Goal: Task Accomplishment & Management: Use online tool/utility

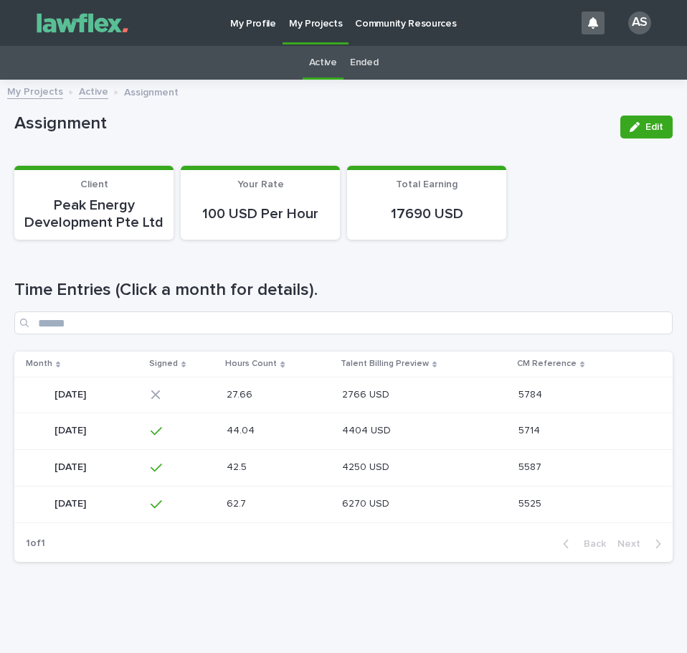
click at [298, 389] on p at bounding box center [263, 395] width 72 height 12
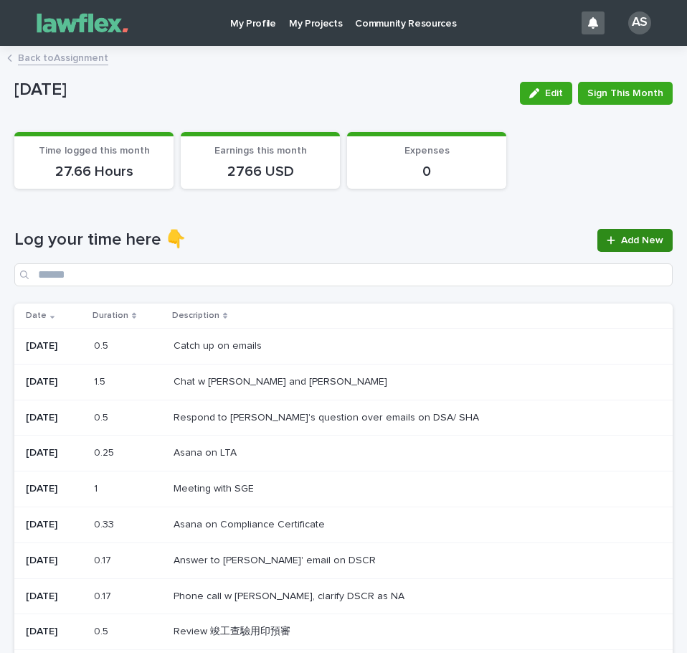
click at [607, 241] on icon at bounding box center [611, 240] width 8 height 8
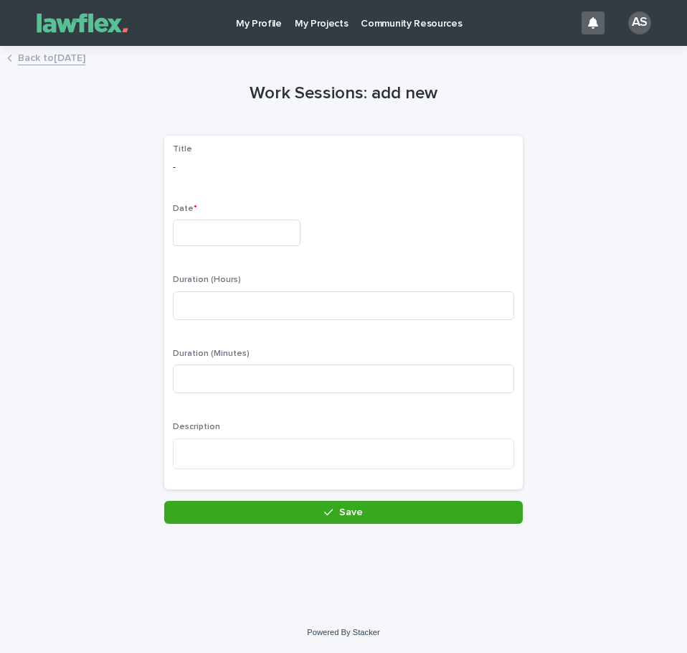
click at [215, 235] on input "text" at bounding box center [237, 233] width 128 height 27
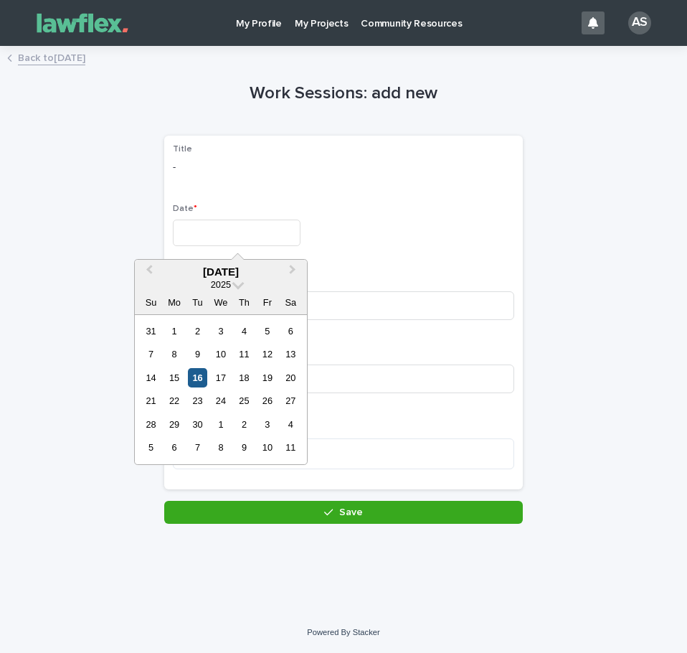
click at [197, 377] on div "16" at bounding box center [197, 377] width 19 height 19
type input "*********"
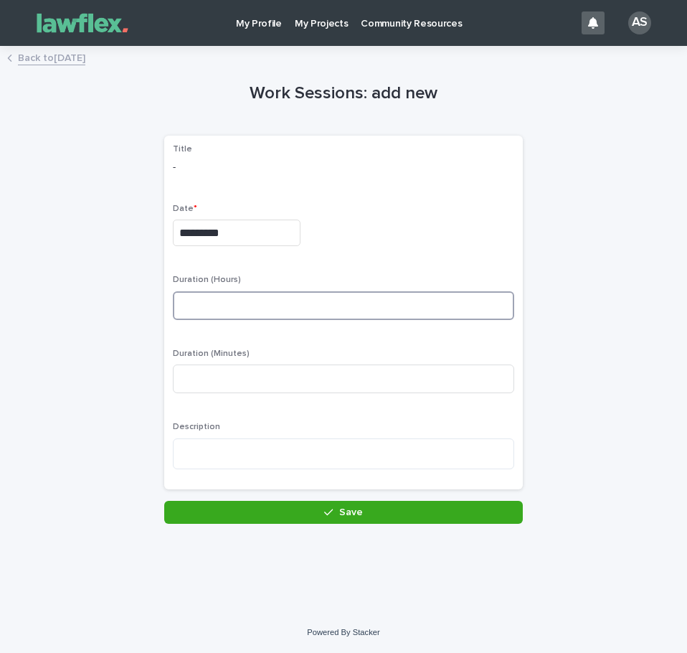
click at [216, 311] on input at bounding box center [344, 305] width 342 height 29
type input "*"
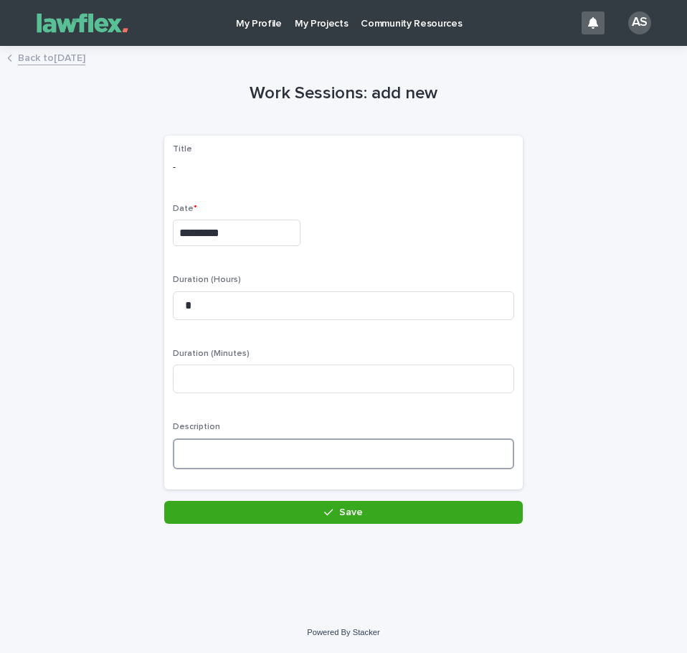
click at [275, 458] on textarea at bounding box center [344, 453] width 342 height 31
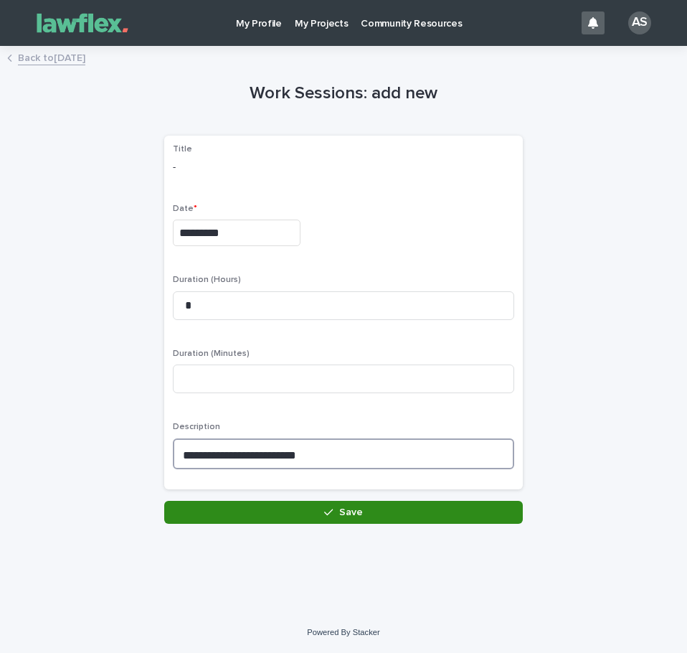
type textarea "**********"
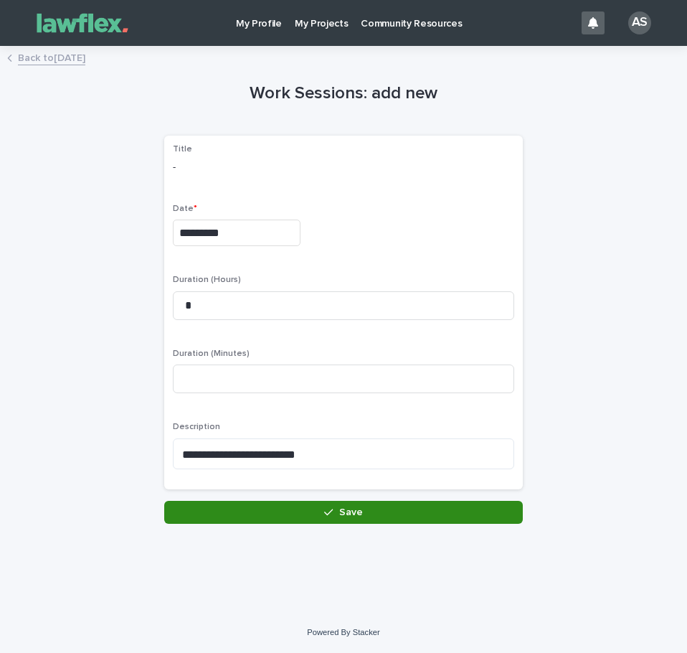
click at [385, 508] on button "Save" at bounding box center [343, 512] width 359 height 23
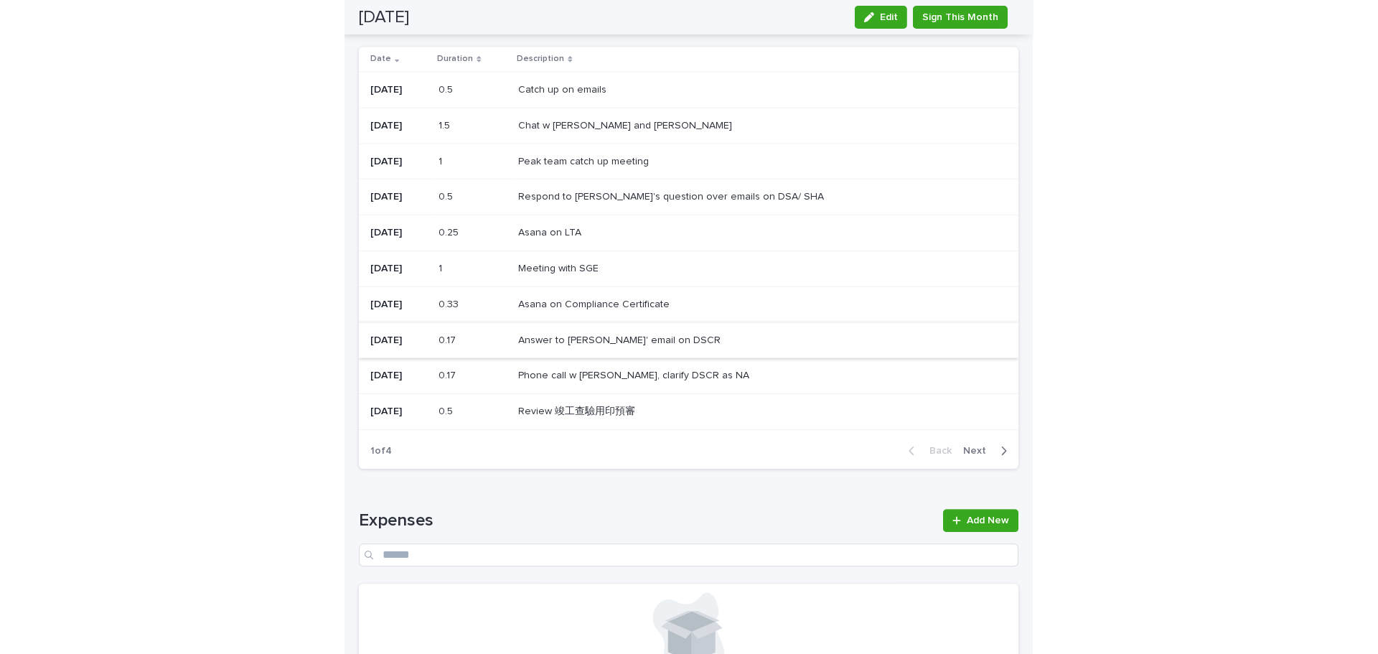
scroll to position [187, 0]
